Goal: Submit feedback/report problem

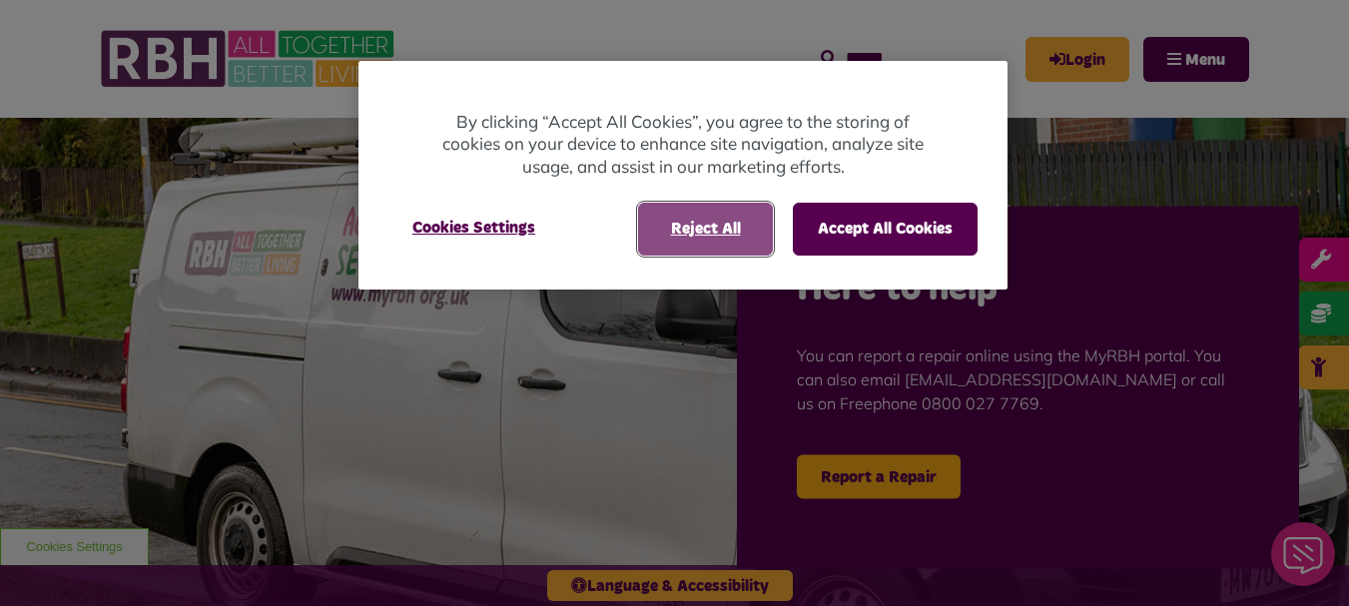
click at [663, 241] on button "Reject All" at bounding box center [705, 229] width 135 height 52
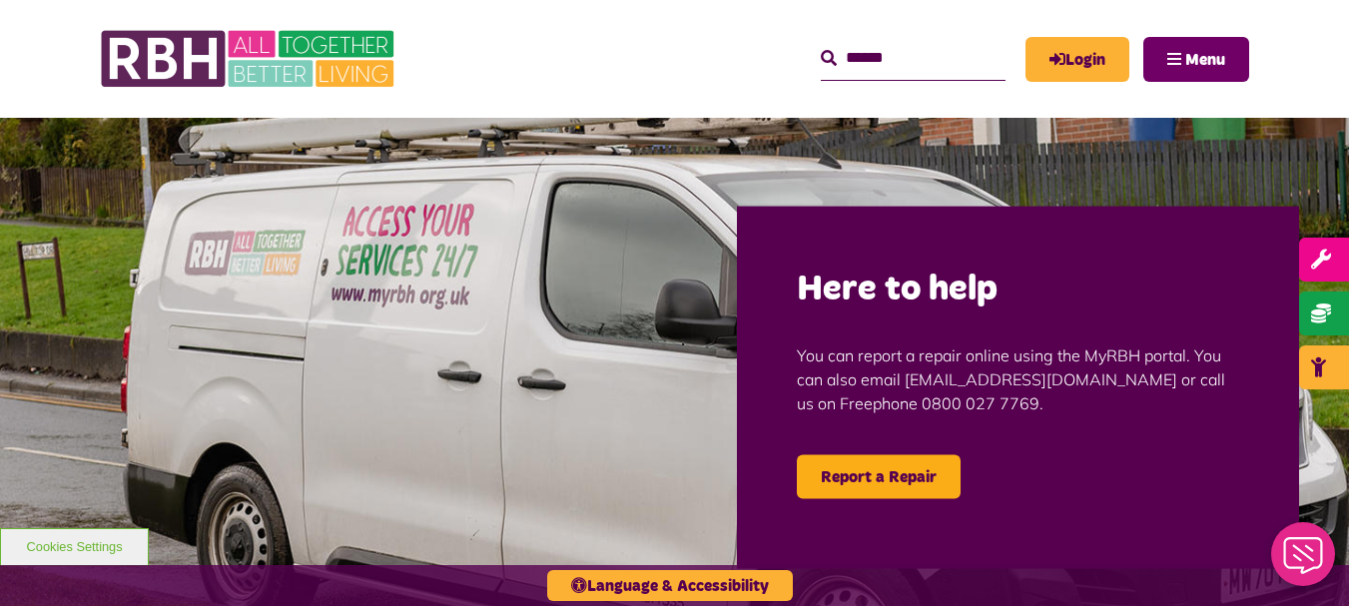
click at [1220, 41] on button "Menu" at bounding box center [1196, 59] width 106 height 45
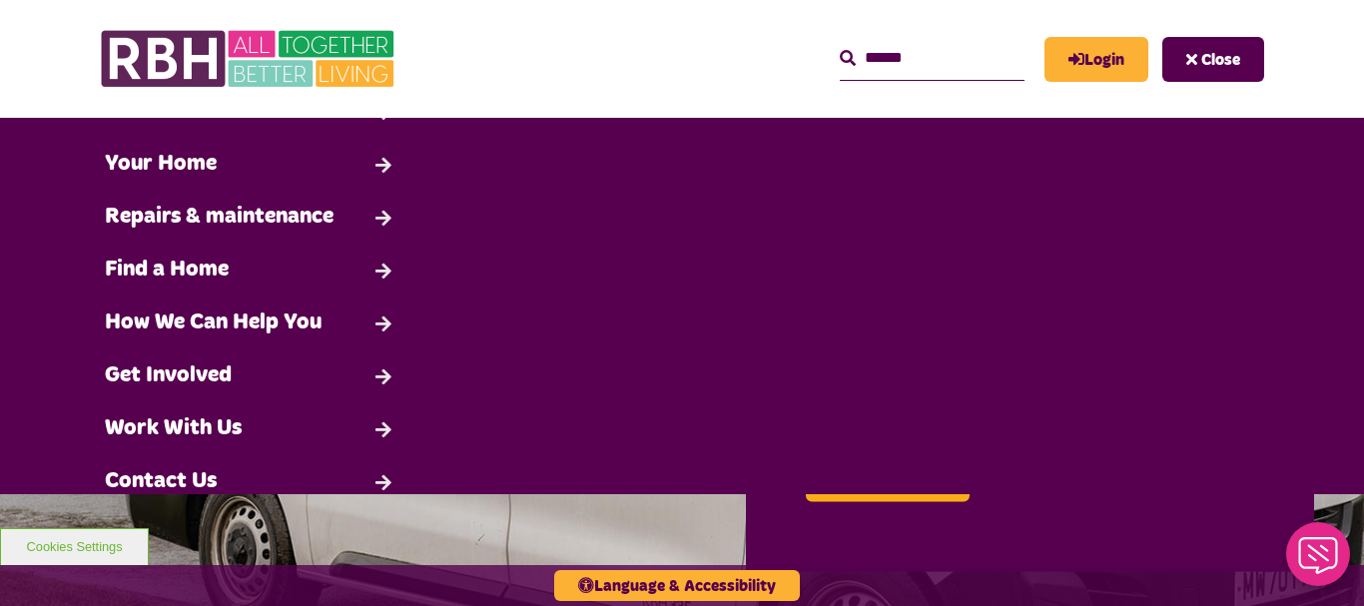
scroll to position [120, 0]
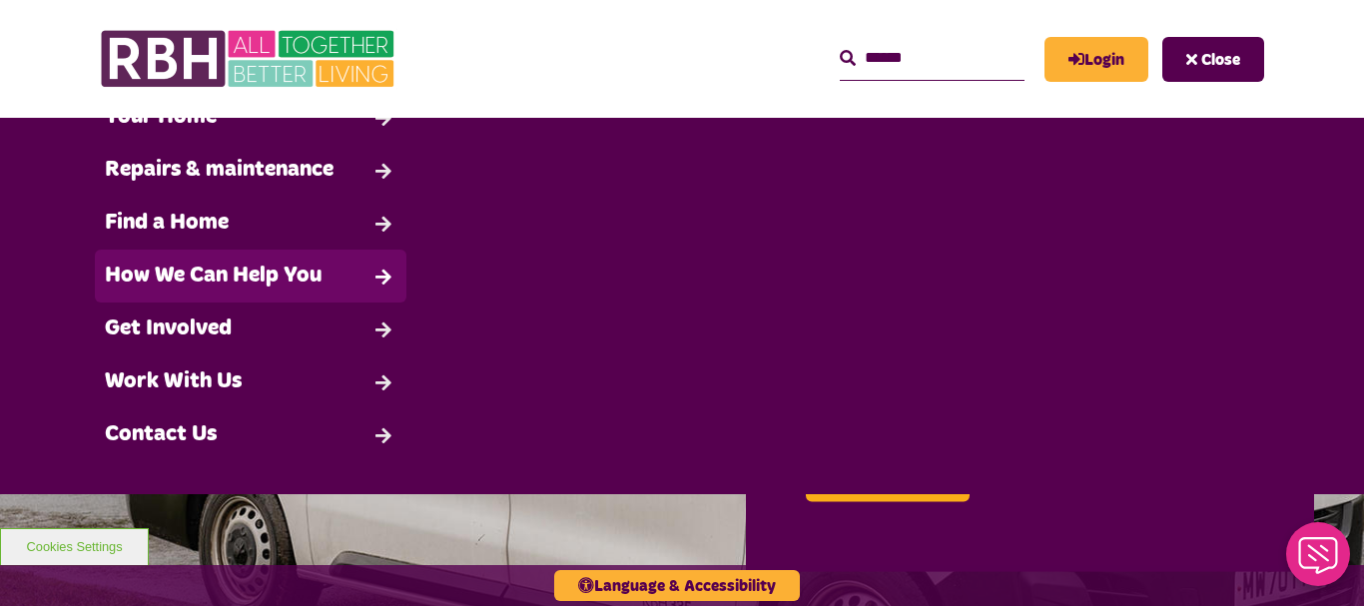
click at [132, 284] on link "How We Can Help You" at bounding box center [250, 276] width 311 height 53
